Goal: Transaction & Acquisition: Purchase product/service

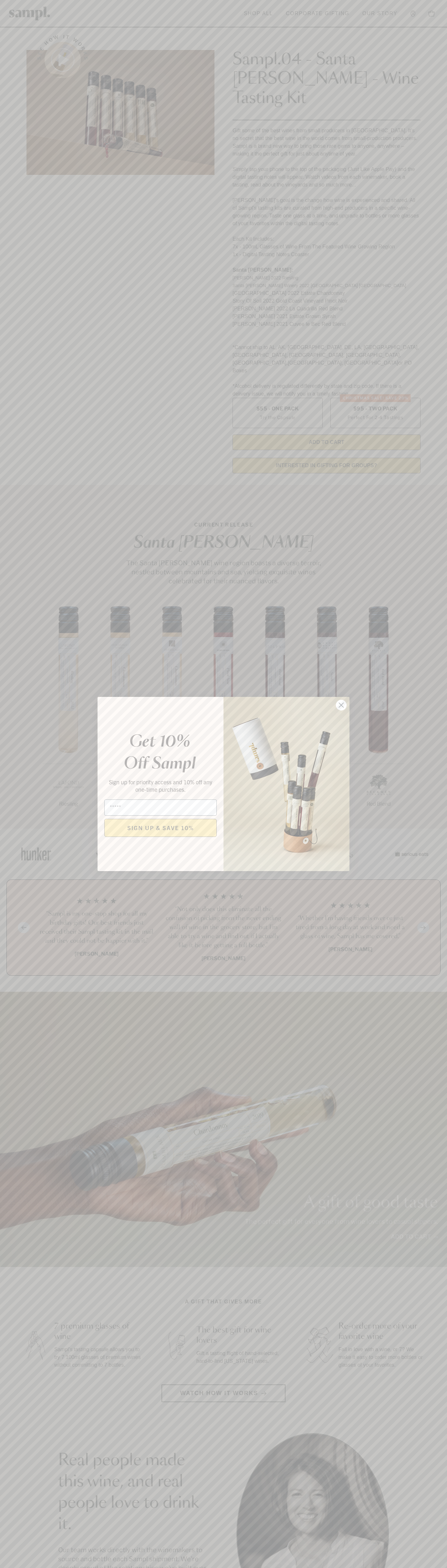
click at [341, 705] on icon "Close dialog" at bounding box center [341, 705] width 4 height 4
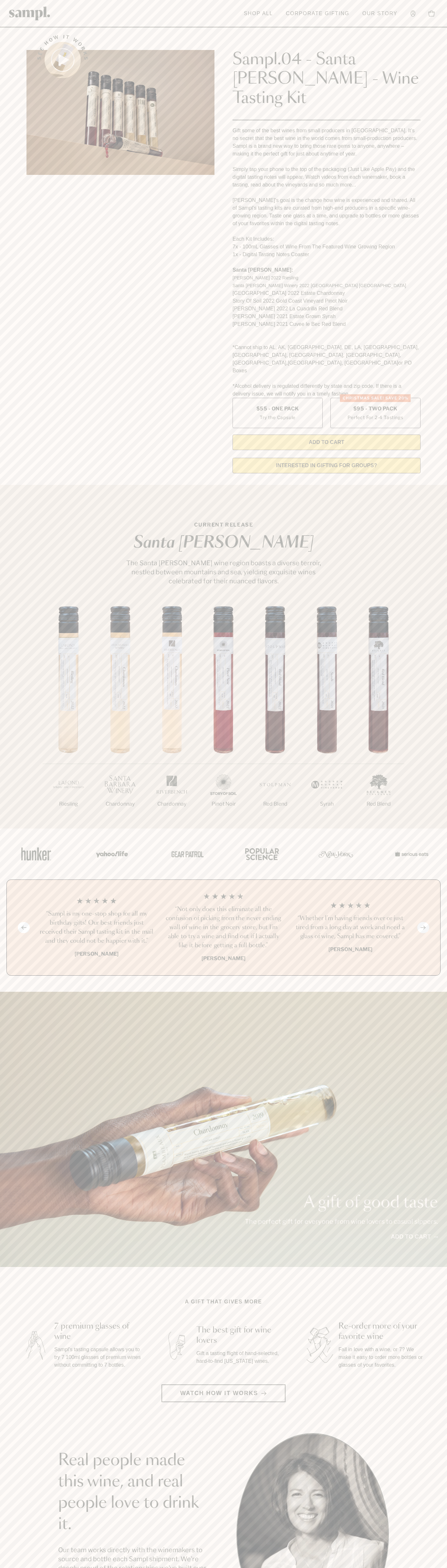
click at [108, 26] on header "Toggle navigation menu Shop All Corporate Gifting Our Story Account Story Shop …" at bounding box center [224, 13] width 447 height 27
click at [431, 104] on section "See how it works Sampl.04 - Santa [PERSON_NAME] - Wine Tasting Kit Gift some of…" at bounding box center [224, 252] width 447 height 453
click at [148, 1567] on html "Skip to main content Toggle navigation menu Shop All Corporate Gifting Our Stor…" at bounding box center [224, 1304] width 447 height 2608
click at [29, 1455] on section "Real people made this wine, and real people love to drink it. Our team works di…" at bounding box center [224, 1533] width 447 height 201
click at [375, 398] on label "Christmas SALE! Save 20% $95 - Two Pack Perfect For 2-4 Tastings" at bounding box center [375, 413] width 90 height 30
